Goal: Task Accomplishment & Management: Manage account settings

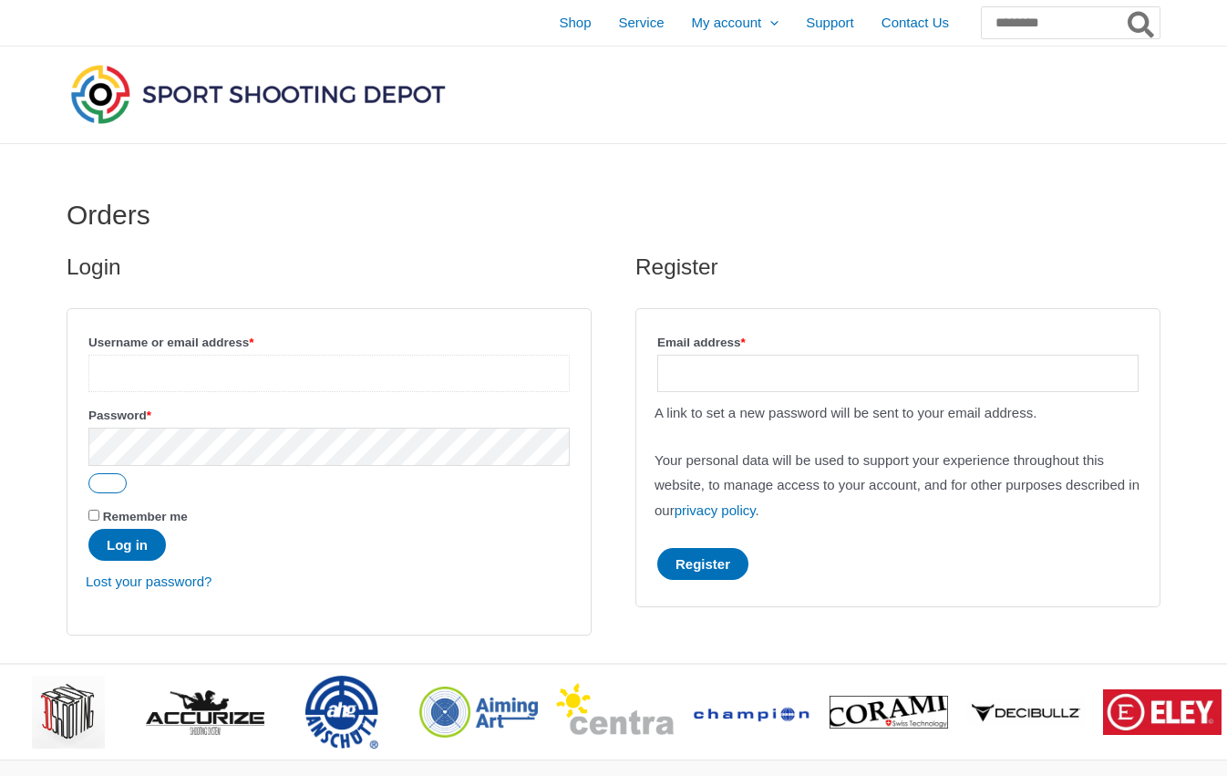
type input "**********"
click at [129, 546] on button "Log in" at bounding box center [126, 545] width 77 height 32
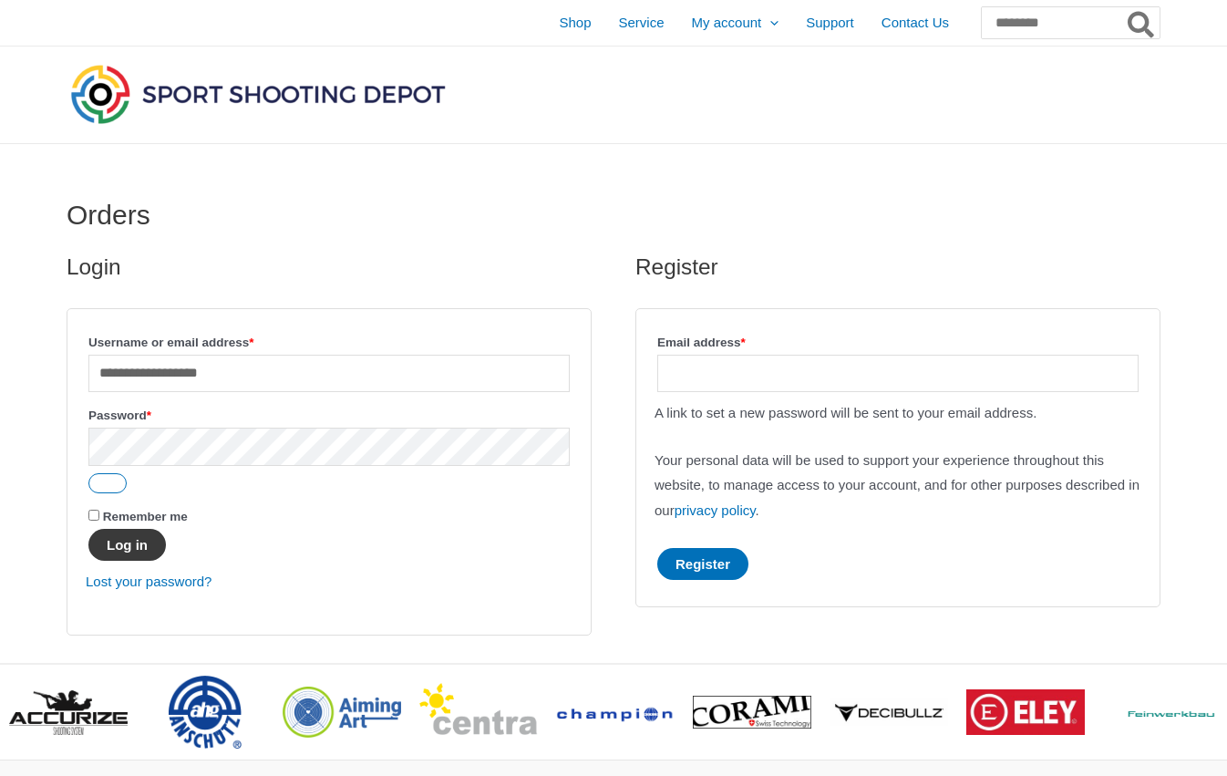
click at [138, 555] on button "Log in" at bounding box center [126, 545] width 77 height 32
click at [131, 542] on button "Log in" at bounding box center [126, 545] width 77 height 32
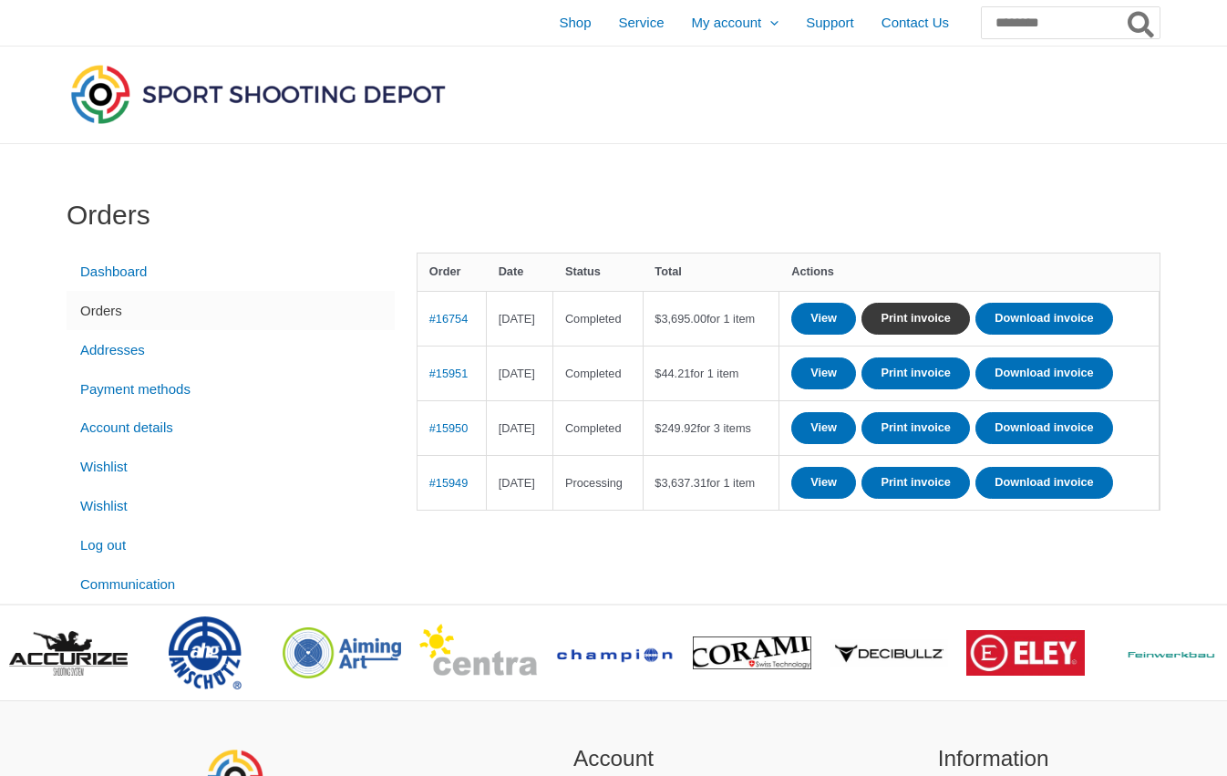
click at [946, 314] on link "Print invoice" at bounding box center [915, 319] width 108 height 32
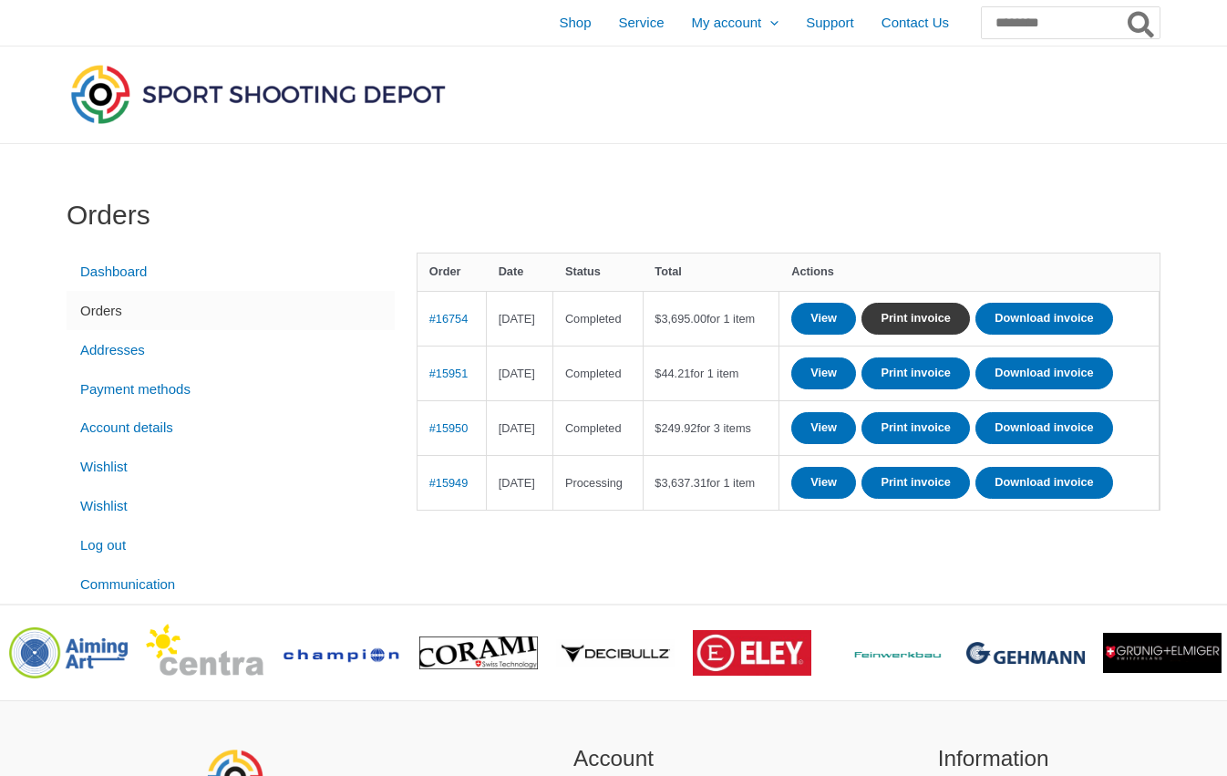
click at [967, 317] on link "Print invoice" at bounding box center [915, 319] width 108 height 32
